Goal: Task Accomplishment & Management: Manage account settings

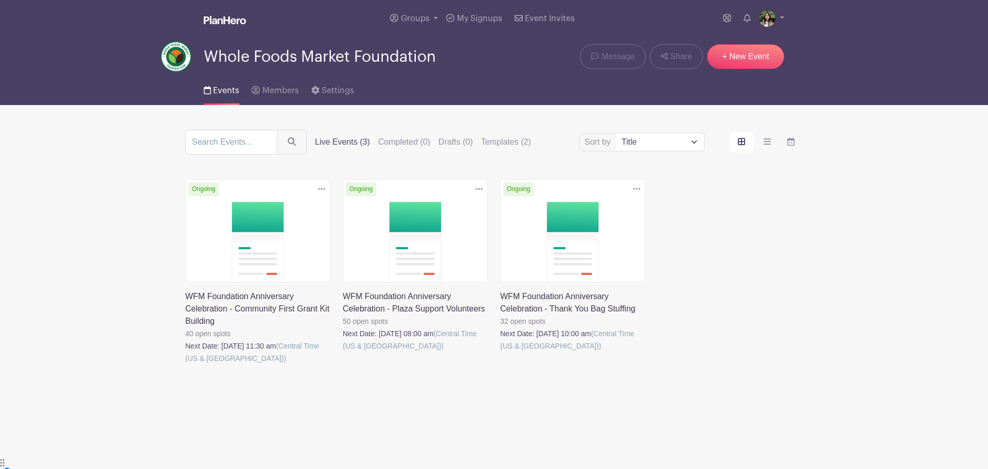
click at [185, 364] on link at bounding box center [185, 364] width 0 height 0
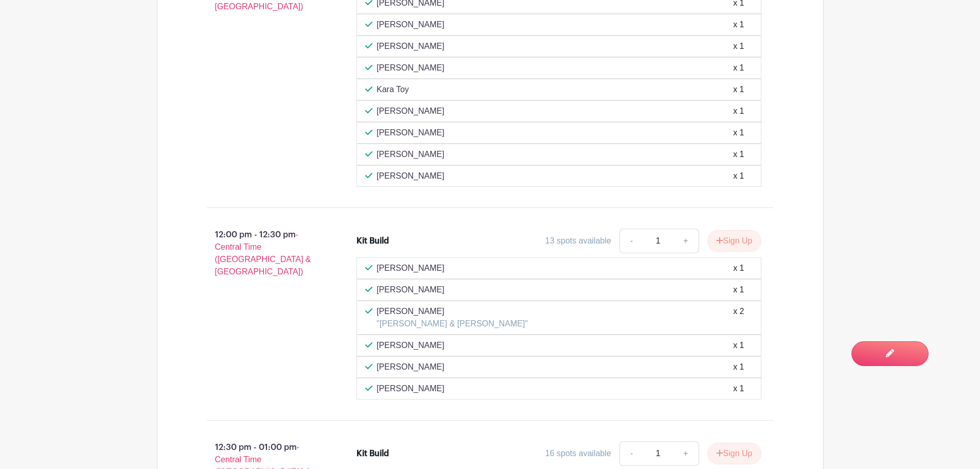
scroll to position [722, 0]
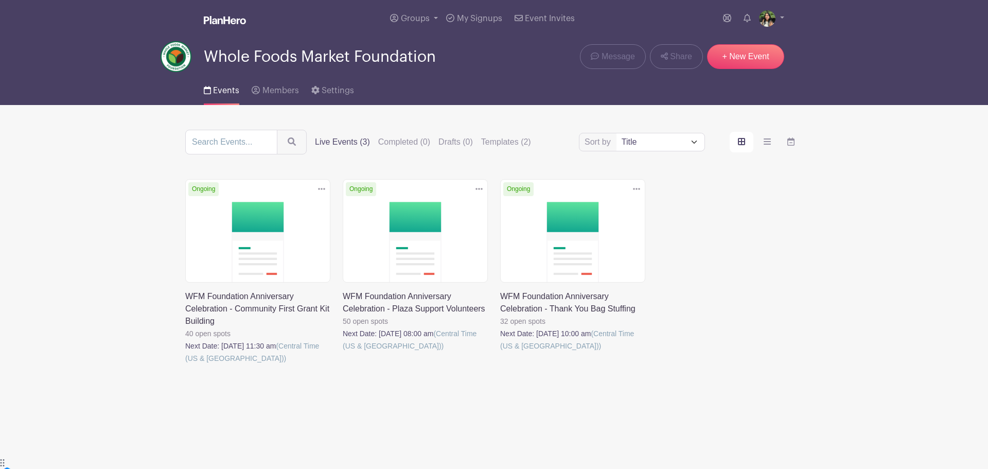
click at [500, 352] on link at bounding box center [500, 352] width 0 height 0
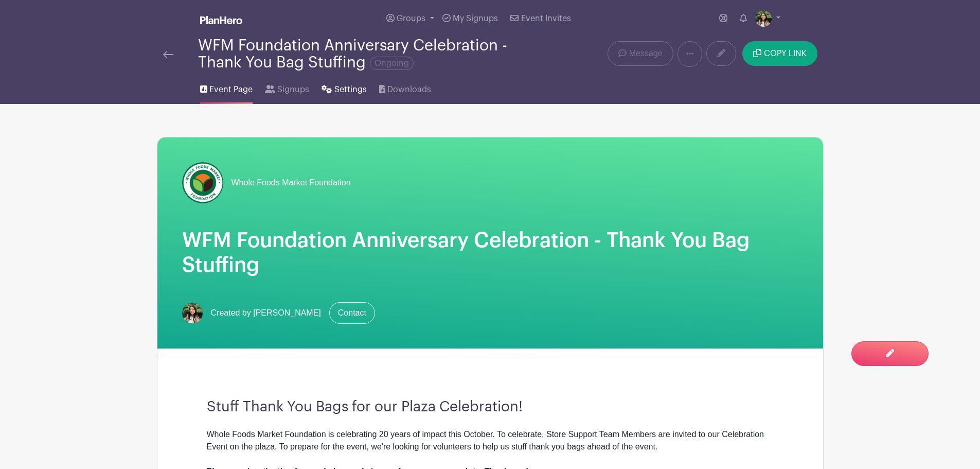
click at [353, 88] on span "Settings" at bounding box center [350, 89] width 32 height 12
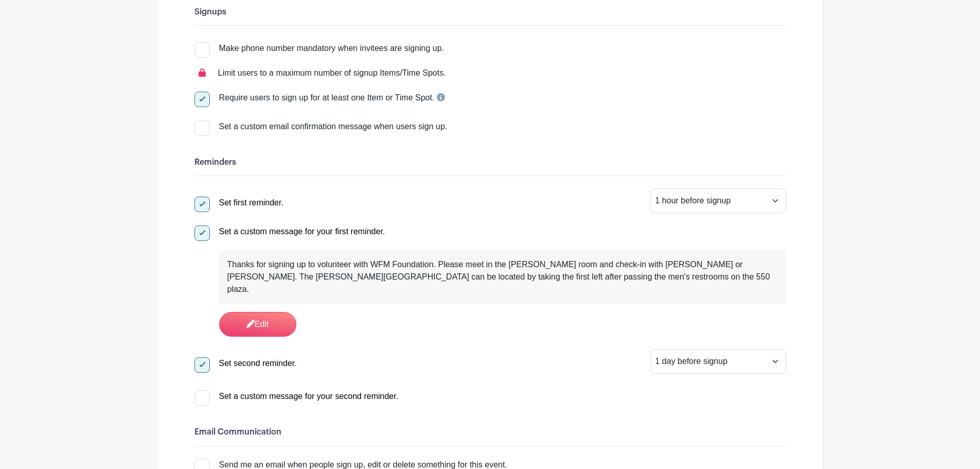
scroll to position [257, 0]
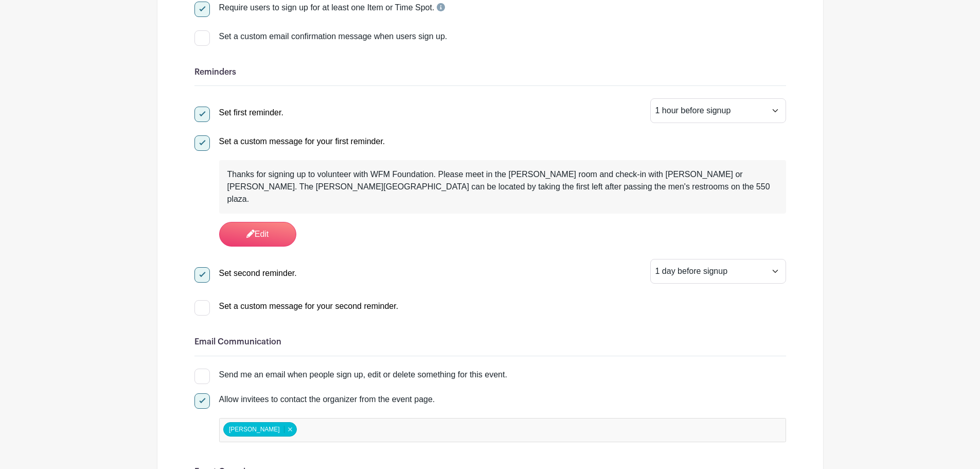
click at [437, 165] on div "Thanks for signing up to volunteer with WFM Foundation. Please meet in the [PER…" at bounding box center [502, 186] width 567 height 53
click at [525, 184] on div "Thanks for signing up to volunteer with WFM Foundation. Please meet in the [PER…" at bounding box center [502, 186] width 550 height 37
click at [240, 225] on link "Edit" at bounding box center [257, 234] width 77 height 25
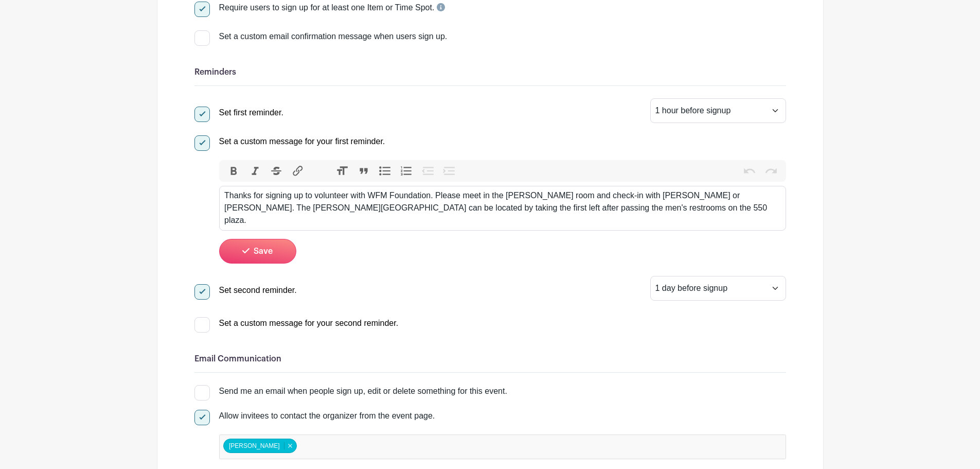
click at [330, 207] on div "Thanks for signing up to volunteer with WFM Foundation. Please meet in the [PER…" at bounding box center [502, 207] width 556 height 37
click at [531, 207] on div "Thanks for signing up to volunteer with WFM Foundation. Please meet in the [PER…" at bounding box center [502, 207] width 556 height 37
click at [415, 204] on div "Thanks for signing up to volunteer with WFM Foundation. Please meet in the [PER…" at bounding box center [502, 207] width 556 height 37
click at [532, 208] on div "Thanks for signing up to volunteer with WFM Foundation. Please meet in the [PER…" at bounding box center [502, 207] width 556 height 37
click at [509, 216] on trix-editor "Thanks for signing up to volunteer with WFM Foundation. Please meet in the [PER…" at bounding box center [502, 208] width 567 height 45
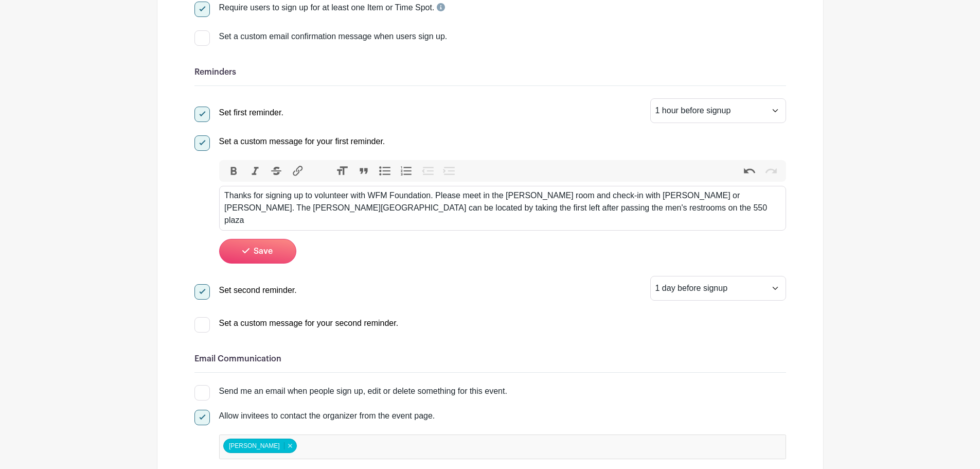
click at [765, 199] on div "Thanks for signing up to volunteer with WFM Foundation. Please meet in the [PER…" at bounding box center [502, 207] width 556 height 37
click at [321, 210] on div "Thanks for signing up to volunteer with WFM Foundation. Please meet in the [PER…" at bounding box center [502, 207] width 556 height 37
click at [268, 206] on div "Thanks for signing up to volunteer with WFM Foundation. Please meet in the [PER…" at bounding box center [502, 207] width 556 height 37
click at [539, 209] on div "Thanks for signing up to volunteer with WFM Foundation. Please meet in the [PER…" at bounding box center [502, 207] width 556 height 37
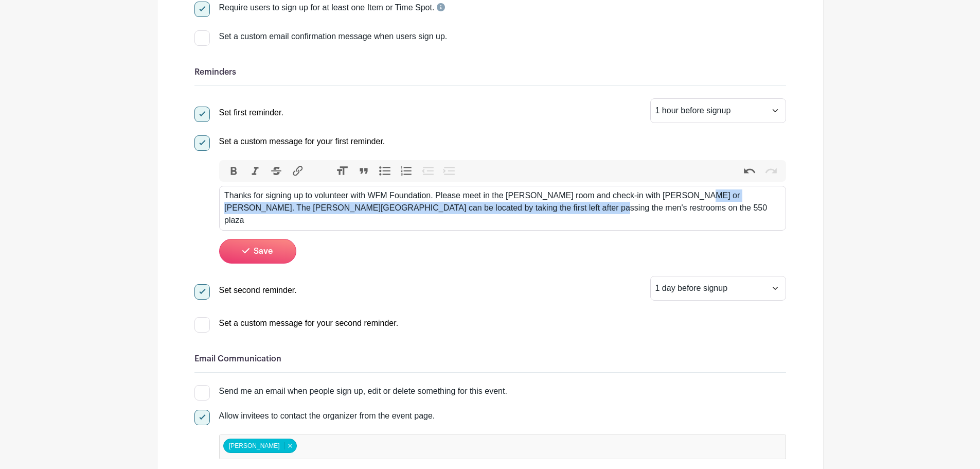
drag, startPoint x: 680, startPoint y: 193, endPoint x: 692, endPoint y: 221, distance: 29.9
click at [692, 221] on trix-editor "Thanks for signing up to volunteer with WFM Foundation. Please meet in the [PER…" at bounding box center [502, 208] width 567 height 45
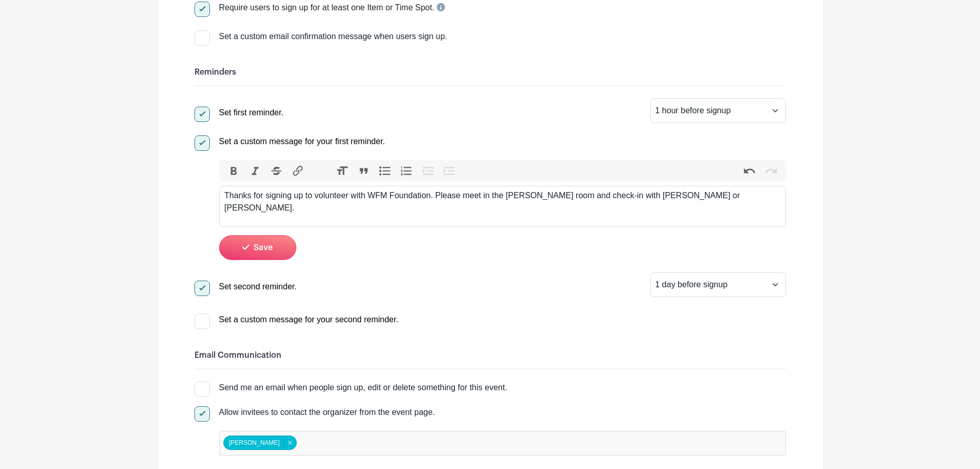
click at [431, 195] on div "Thanks for signing up to volunteer with WFM Foundation. Please meet in the [PER…" at bounding box center [502, 201] width 556 height 25
type trix-editor "<div>Thanks for signing up to volunteer with WFM Foundation! Please meet in the…"
click at [248, 246] on icon "submit" at bounding box center [245, 246] width 7 height 5
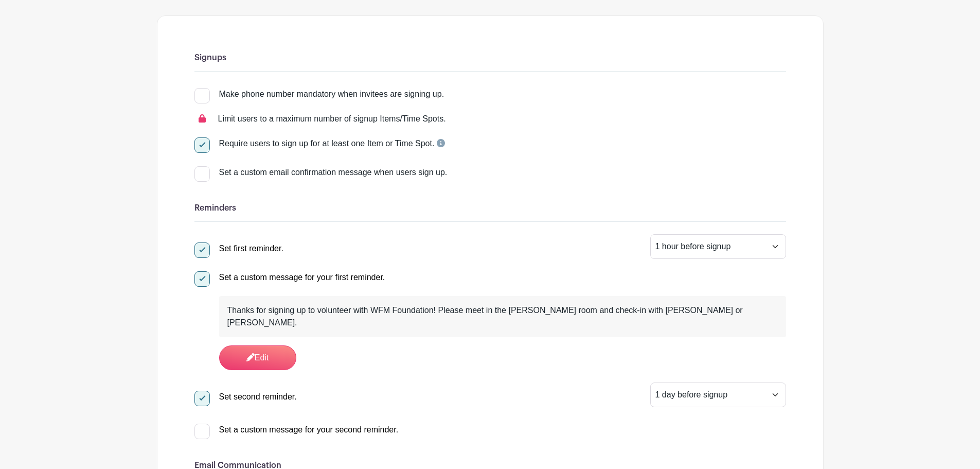
scroll to position [154, 0]
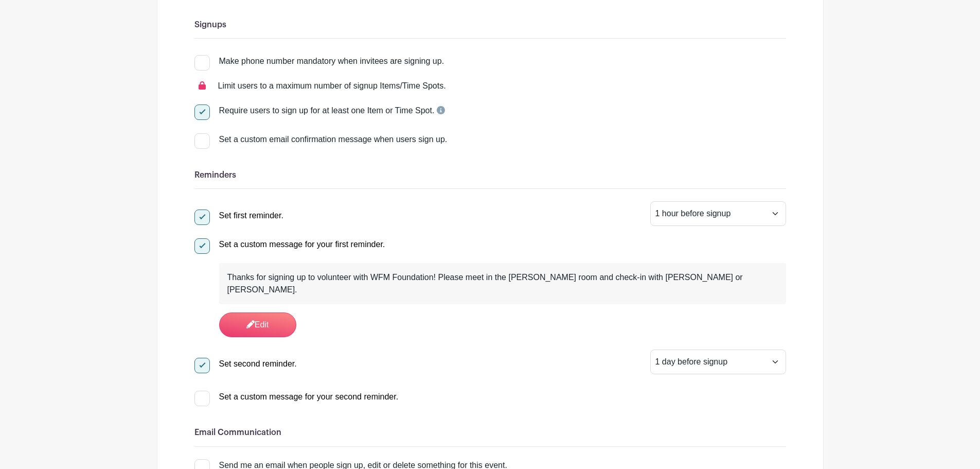
click at [539, 275] on div "Thanks for signing up to volunteer with WFM Foundation! Please meet in the [PER…" at bounding box center [502, 283] width 550 height 25
click at [282, 318] on link "Edit" at bounding box center [257, 324] width 77 height 25
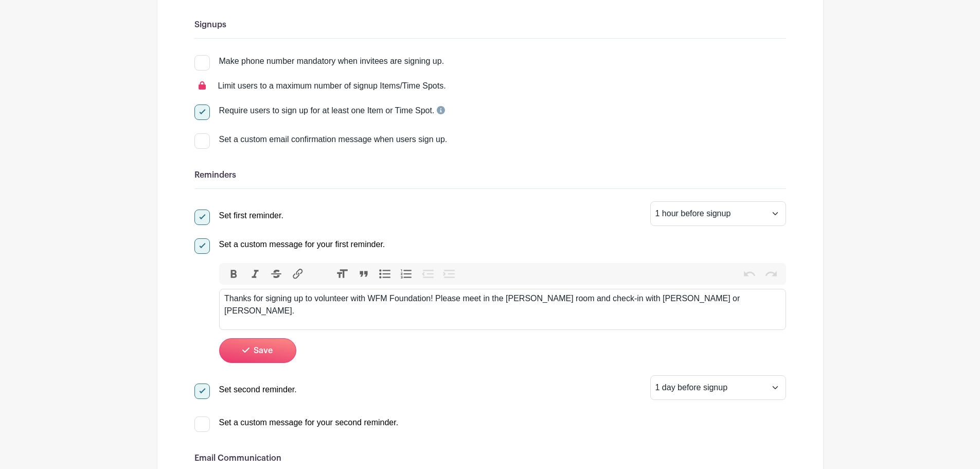
click at [544, 299] on div "Thanks for signing up to volunteer with WFM Foundation! Please meet in the [PER…" at bounding box center [502, 304] width 556 height 25
type trix-editor "<div>Thanks for signing up to volunteer with WFM Foundation! Please meet in the…"
click at [266, 350] on span "Save" at bounding box center [263, 350] width 19 height 8
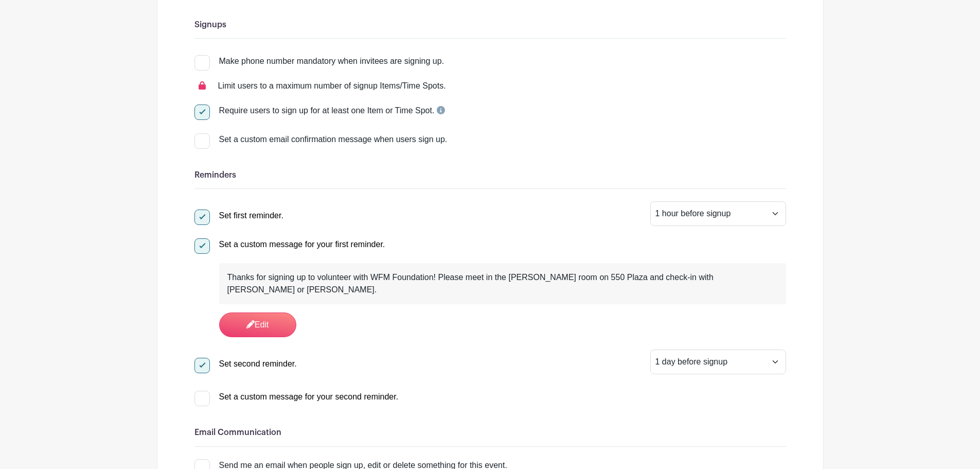
click at [283, 312] on link "Edit" at bounding box center [257, 324] width 77 height 25
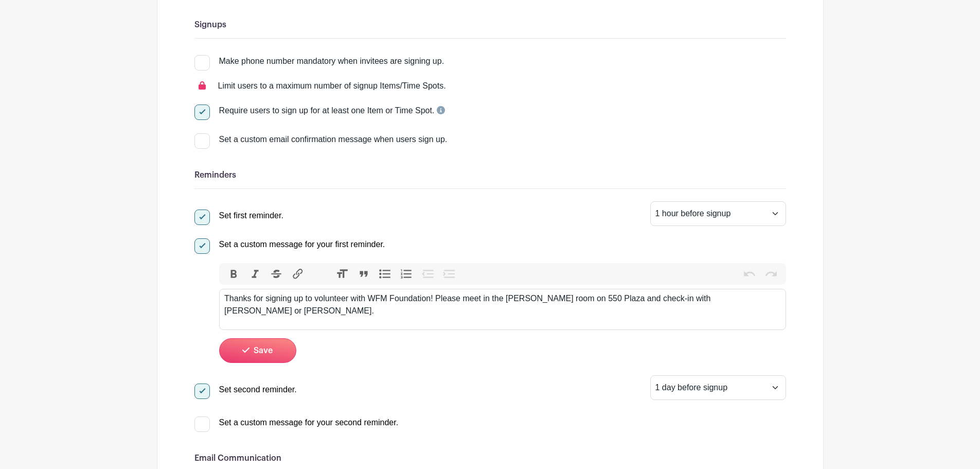
click at [740, 298] on div "Thanks for signing up to volunteer with WFM Foundation! Please meet in the [PER…" at bounding box center [502, 304] width 556 height 25
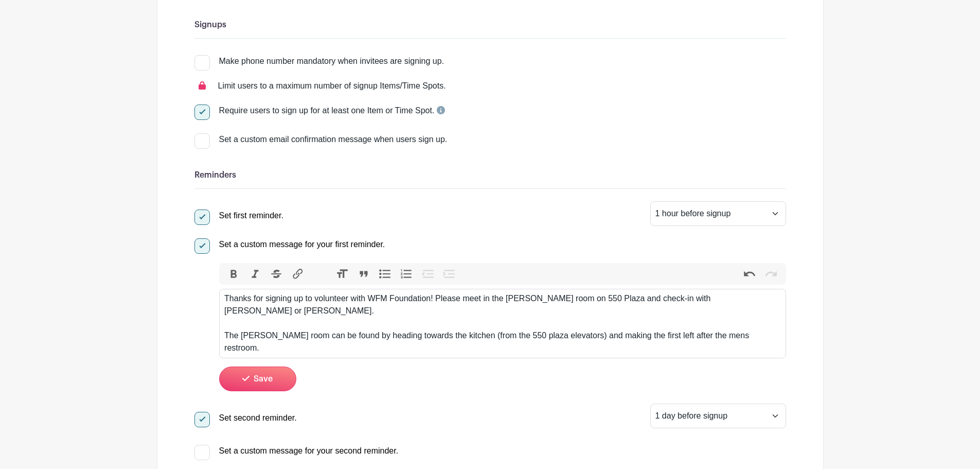
click at [696, 325] on div "Thanks for signing up to volunteer with WFM Foundation! Please meet in the [PER…" at bounding box center [502, 323] width 556 height 62
click at [264, 322] on div "Thanks for signing up to volunteer with WFM Foundation! Please meet in the [PER…" at bounding box center [502, 323] width 556 height 62
click at [222, 323] on trix-editor "Thanks for signing up to volunteer with WFM Foundation! Please meet in the [PER…" at bounding box center [502, 323] width 567 height 69
click at [388, 325] on div "Thanks for signing up to volunteer with WFM Foundation! Please meet in the [PER…" at bounding box center [502, 323] width 556 height 62
drag, startPoint x: 377, startPoint y: 323, endPoint x: 416, endPoint y: 320, distance: 39.7
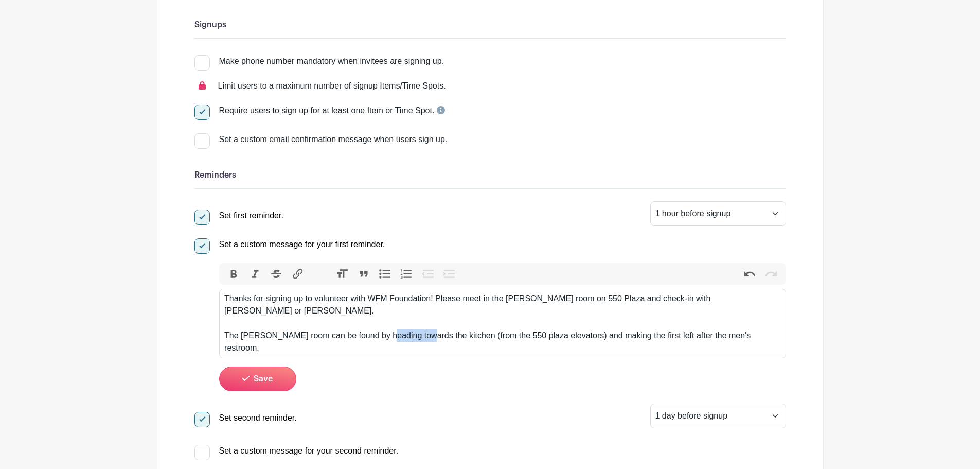
click at [416, 320] on div "Thanks for signing up to volunteer with WFM Foundation! Please meet in the [PER…" at bounding box center [502, 323] width 556 height 62
click at [368, 321] on div "Thanks for signing up to volunteer with WFM Foundation! Please meet in the [PER…" at bounding box center [502, 323] width 556 height 62
click at [378, 321] on div "Thanks for signing up to volunteer with WFM Foundation! Please meet in the [PER…" at bounding box center [502, 323] width 556 height 62
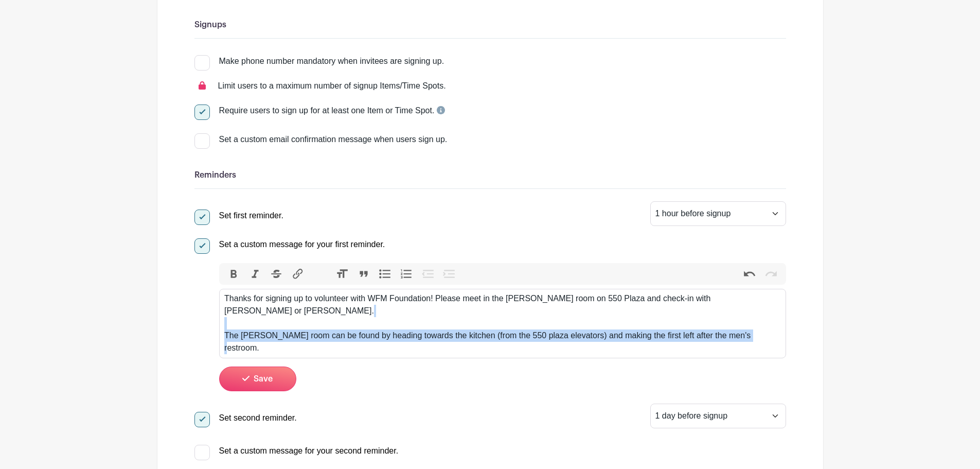
drag, startPoint x: 744, startPoint y: 323, endPoint x: 212, endPoint y: 305, distance: 532.1
click at [212, 305] on div "Set a custom message for your first reminder. Bold Italic Strikethrough Link He…" at bounding box center [490, 312] width 592 height 156
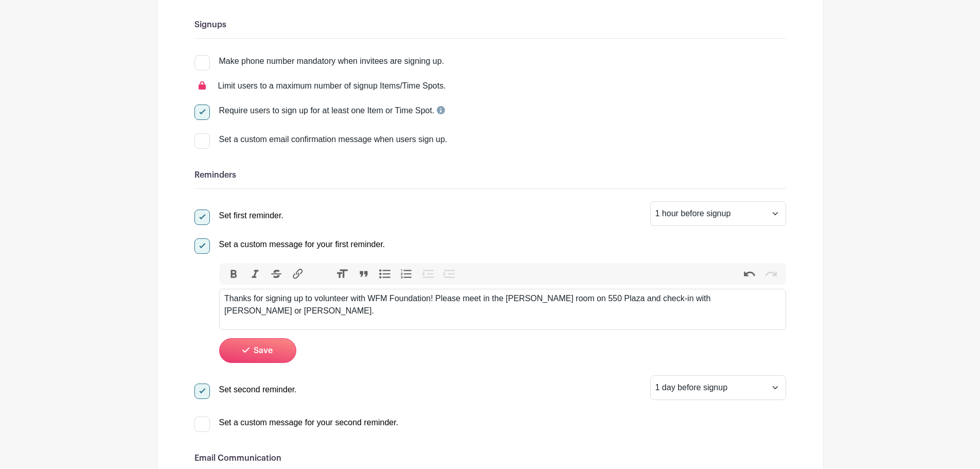
type trix-editor "<div>Thanks for signing up to volunteer with WFM Foundation! Please meet in the…"
click at [248, 347] on icon "submit" at bounding box center [245, 350] width 7 height 8
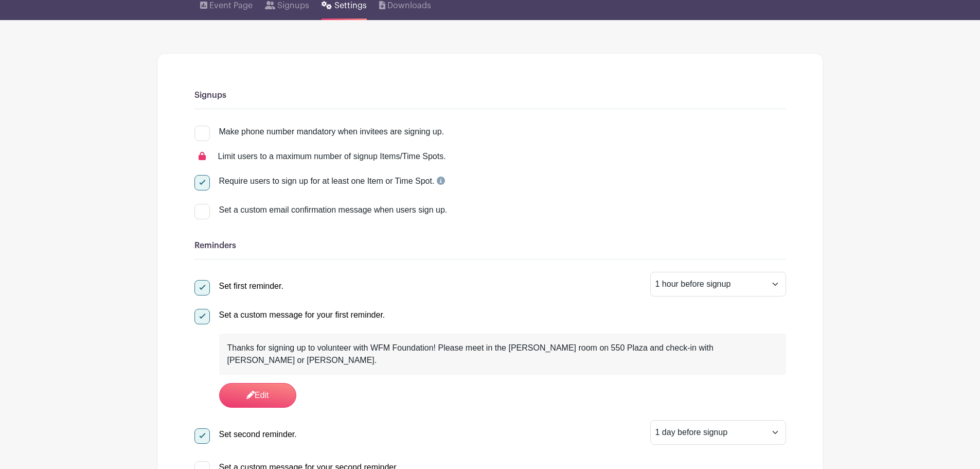
scroll to position [0, 0]
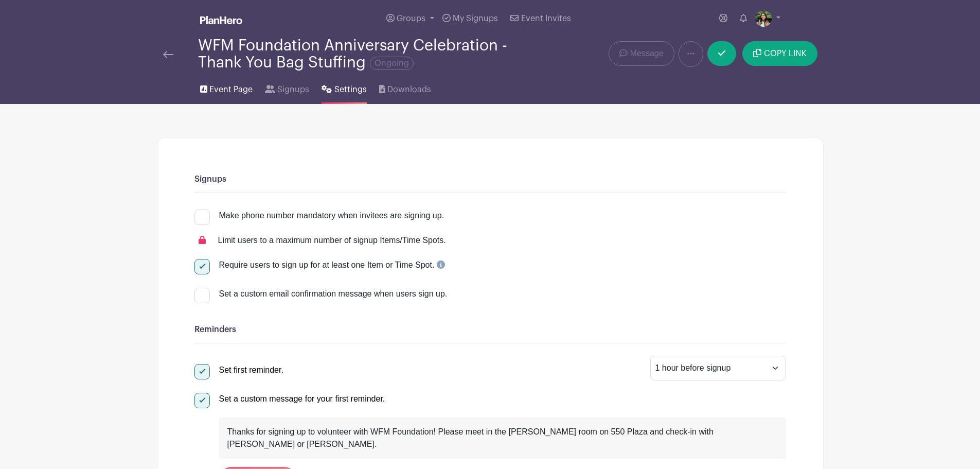
click at [235, 86] on span "Event Page" at bounding box center [230, 89] width 43 height 12
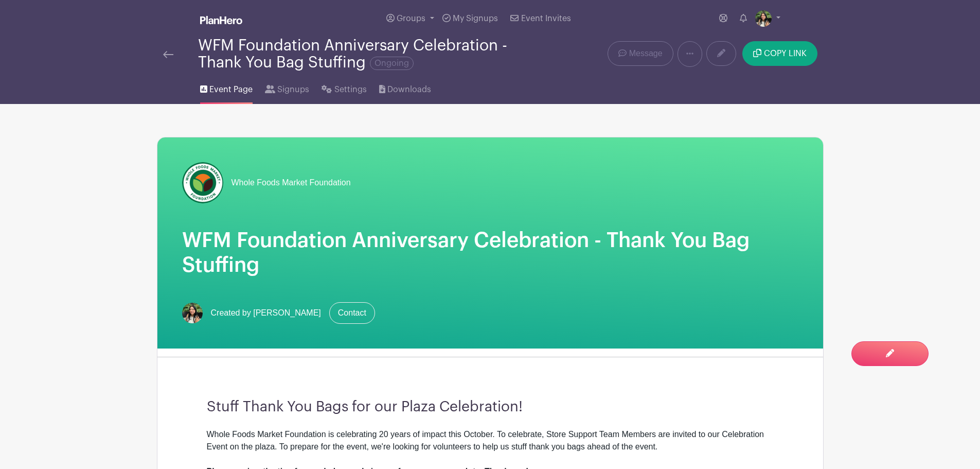
click at [159, 51] on div "WFM Foundation Anniversary Celebration - Thank You Bag Stuffing Ongoing" at bounding box center [351, 54] width 389 height 34
click at [167, 56] on img at bounding box center [168, 54] width 10 height 7
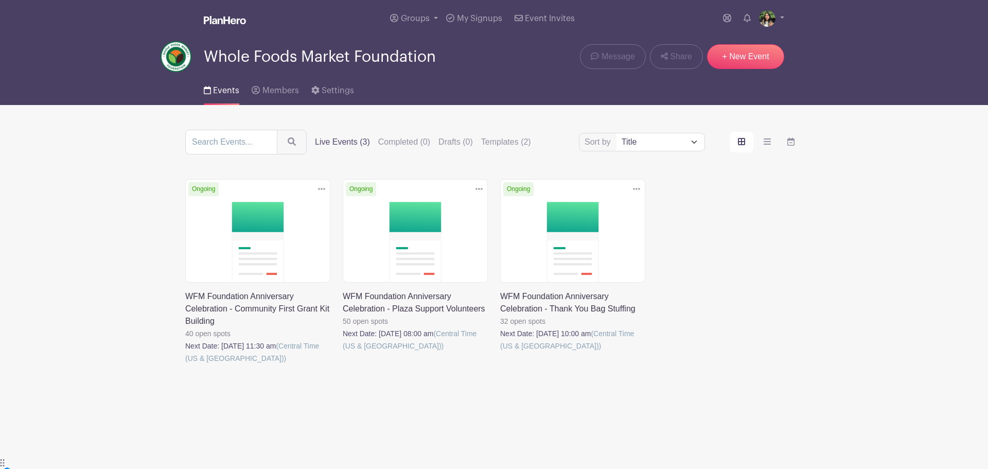
click at [185, 364] on link at bounding box center [185, 364] width 0 height 0
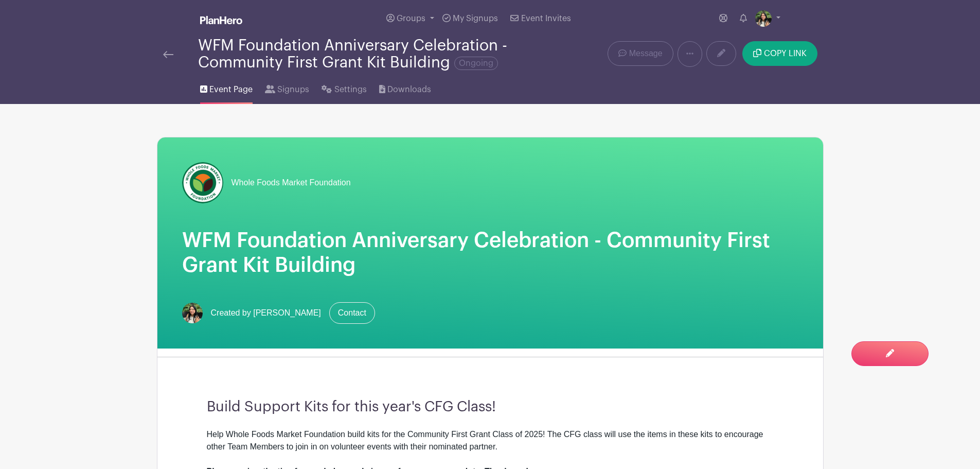
click at [169, 56] on img at bounding box center [168, 54] width 10 height 7
